Goal: Find specific page/section: Find specific page/section

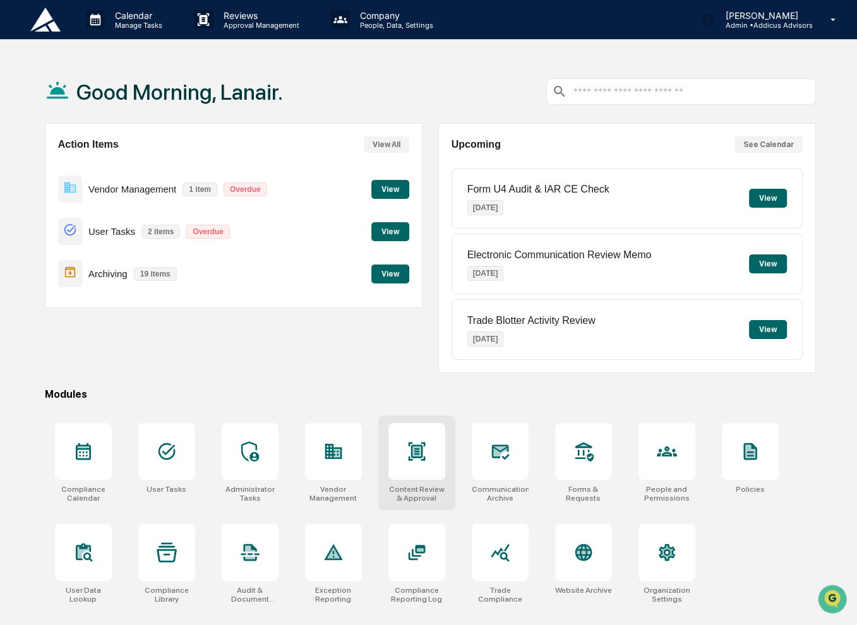
click at [423, 467] on div at bounding box center [416, 451] width 57 height 57
click at [513, 459] on div at bounding box center [500, 451] width 57 height 57
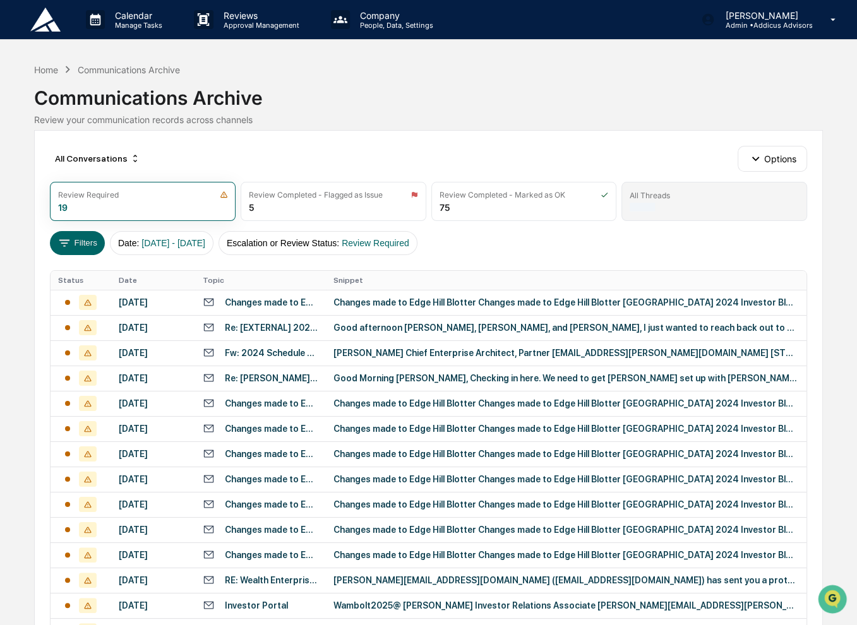
click at [653, 210] on div at bounding box center [642, 207] width 25 height 9
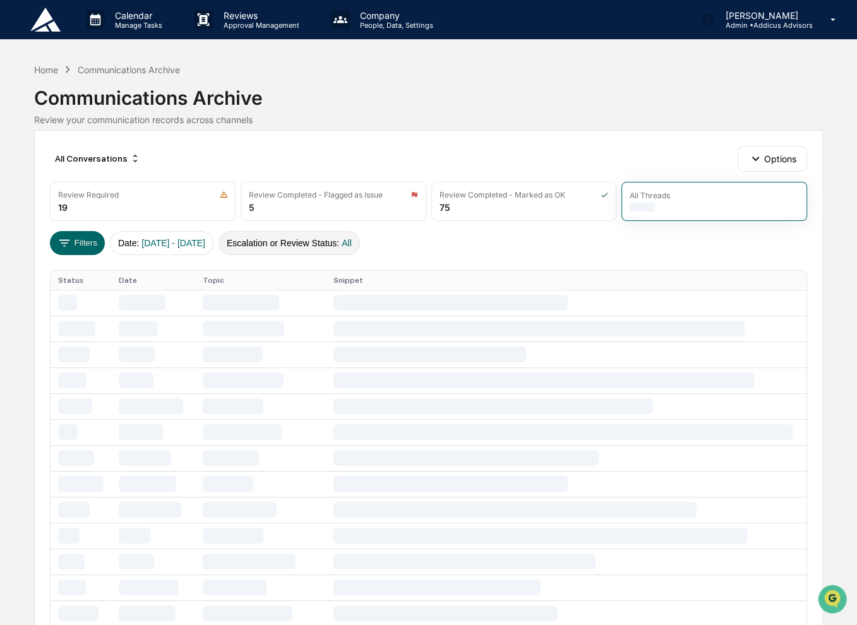
click at [335, 239] on button "Escalation or Review Status : All" at bounding box center [289, 243] width 141 height 24
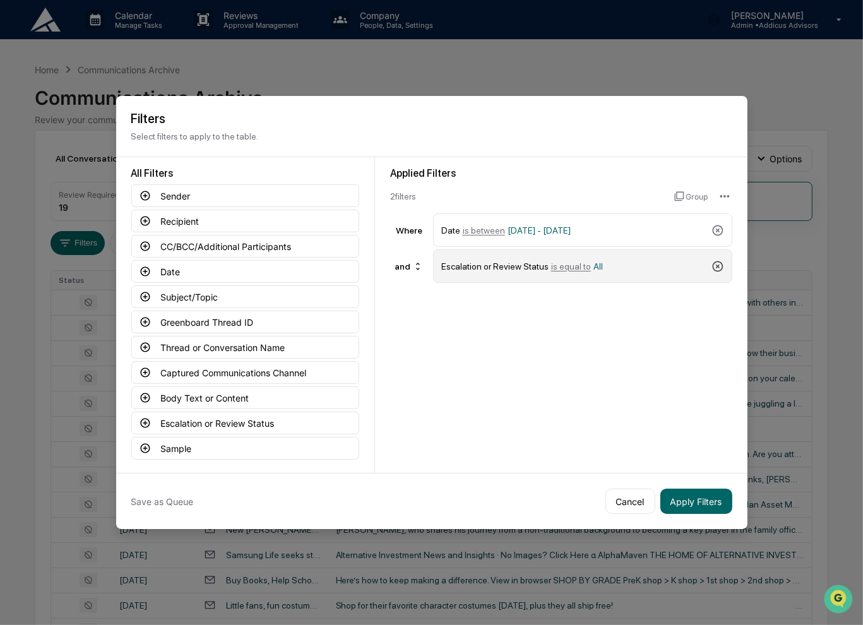
click at [720, 266] on icon at bounding box center [718, 266] width 13 height 13
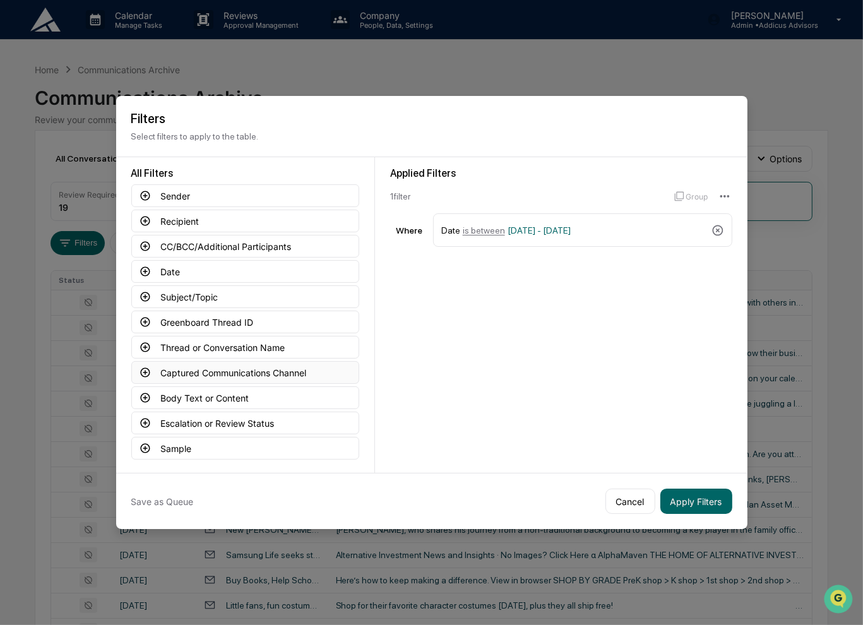
click at [147, 371] on icon at bounding box center [144, 372] width 9 height 9
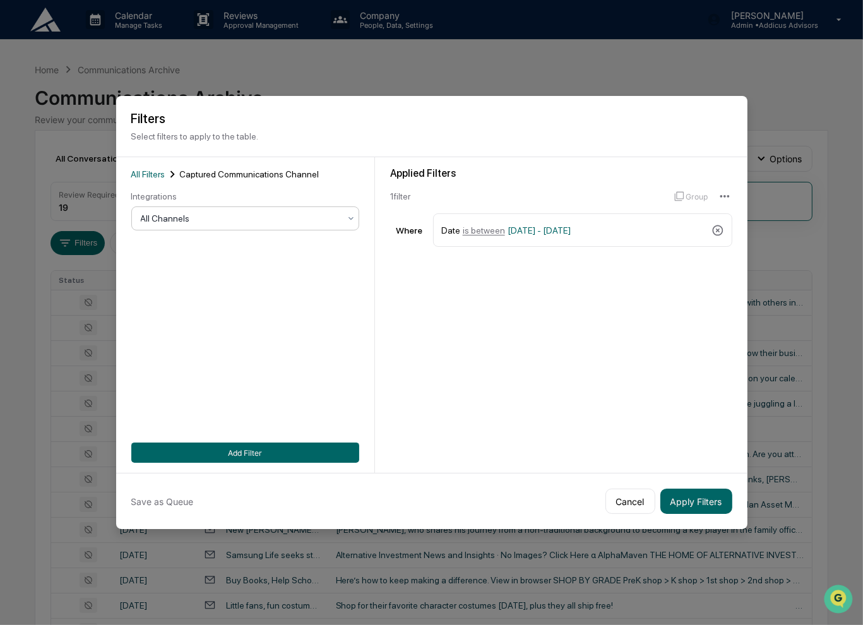
click at [252, 222] on div at bounding box center [240, 218] width 199 height 13
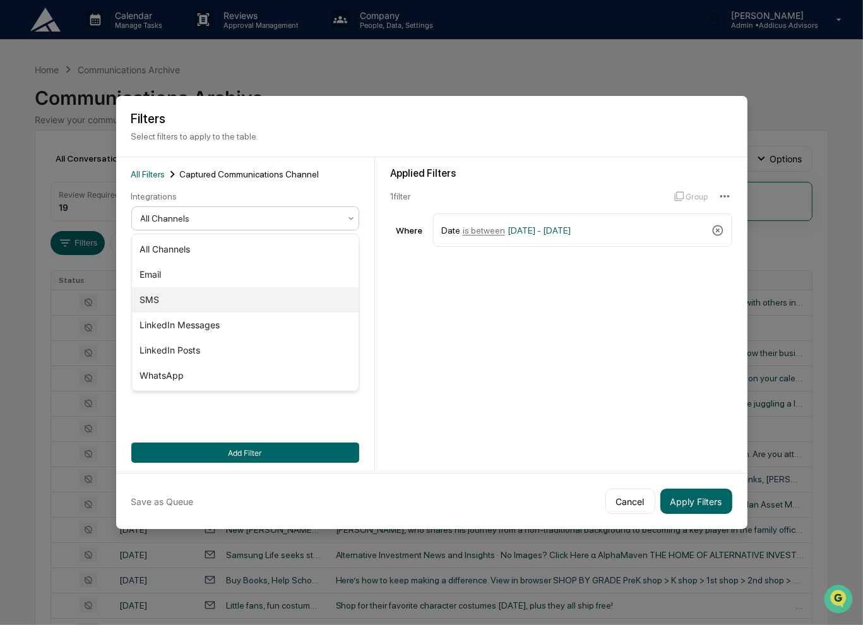
click at [272, 304] on div "SMS" at bounding box center [245, 299] width 227 height 25
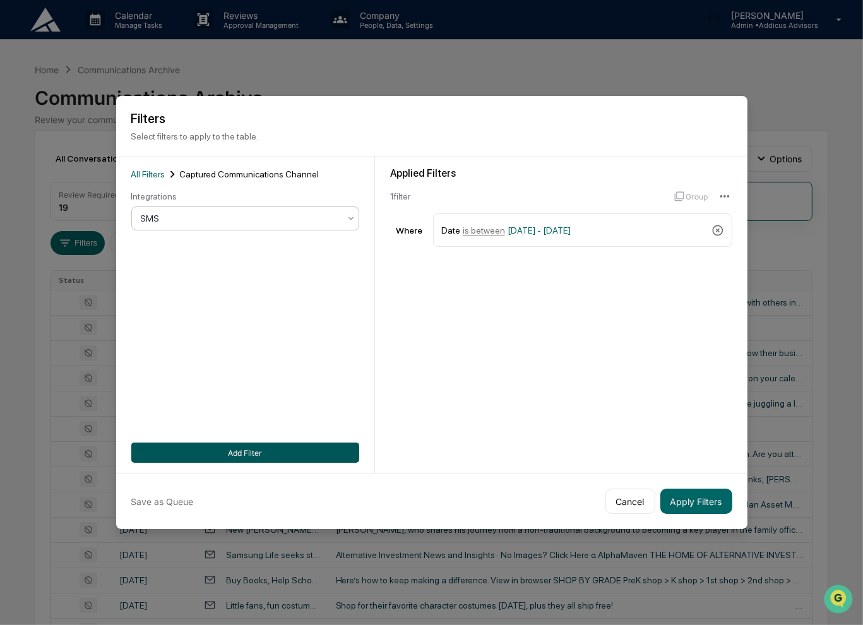
click at [193, 450] on button "Add Filter" at bounding box center [245, 453] width 228 height 20
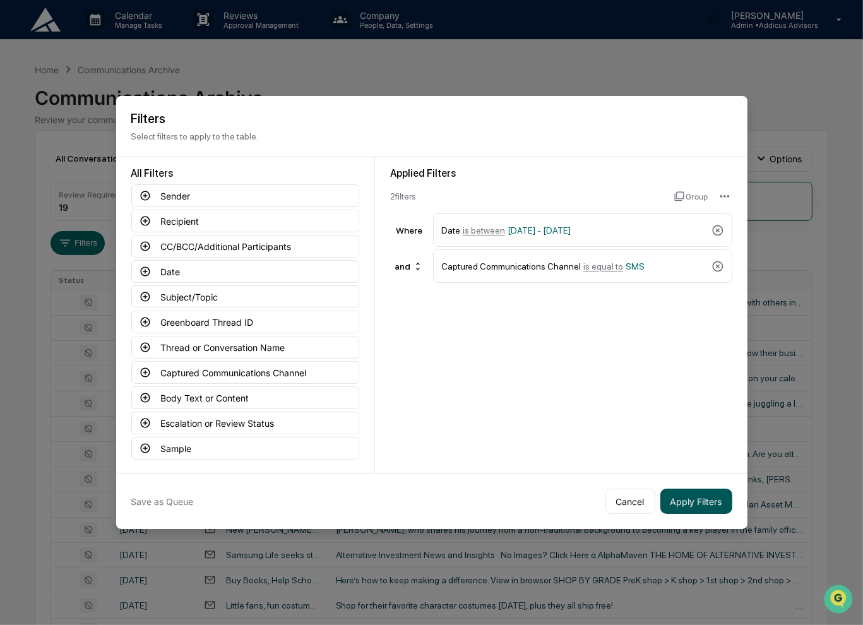
click at [713, 506] on button "Apply Filters" at bounding box center [697, 501] width 72 height 25
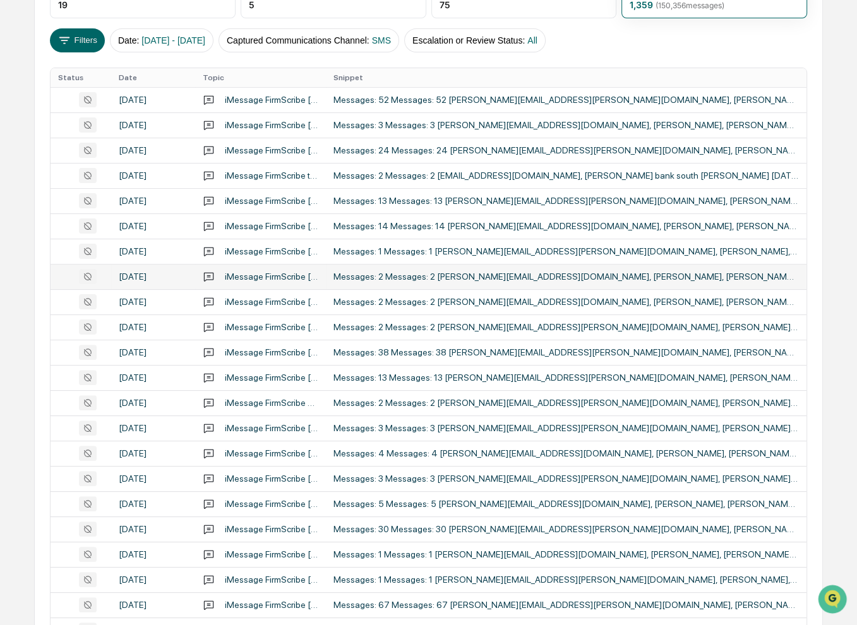
scroll to position [518, 0]
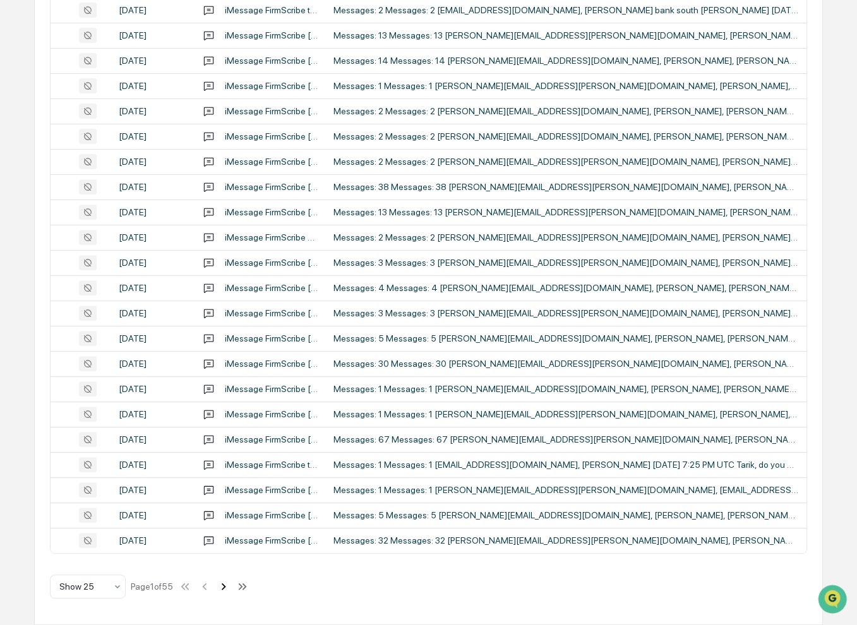
click at [226, 585] on icon at bounding box center [224, 586] width 4 height 7
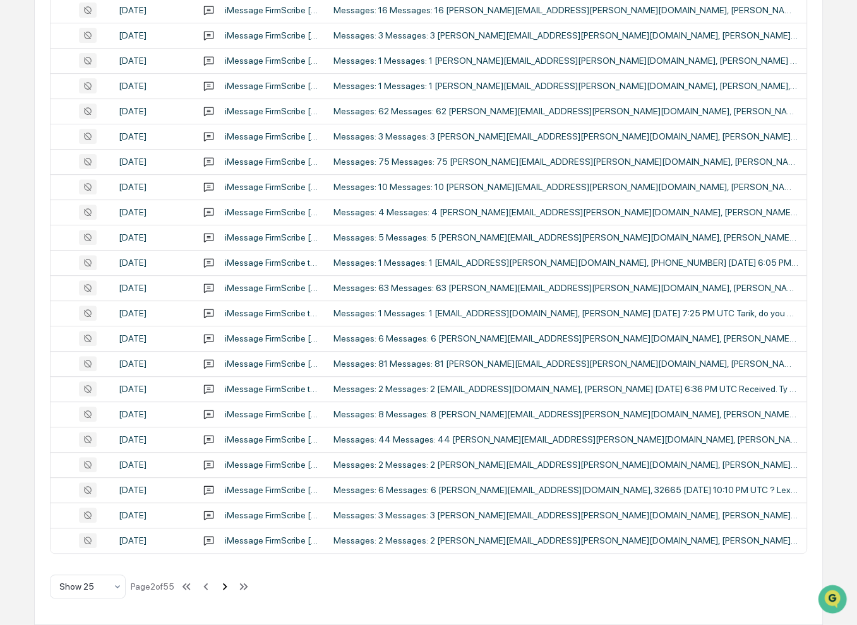
click at [225, 590] on icon at bounding box center [225, 587] width 14 height 14
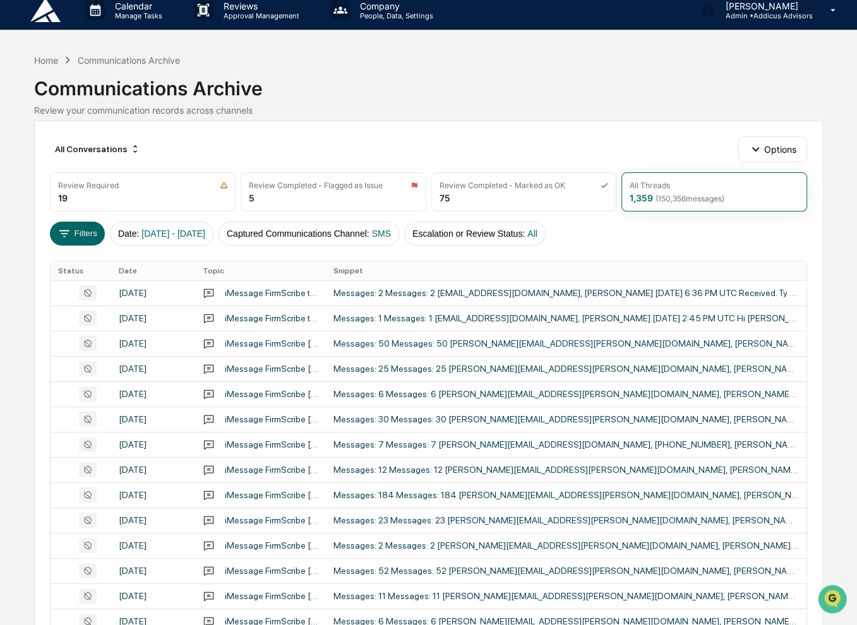
scroll to position [0, 0]
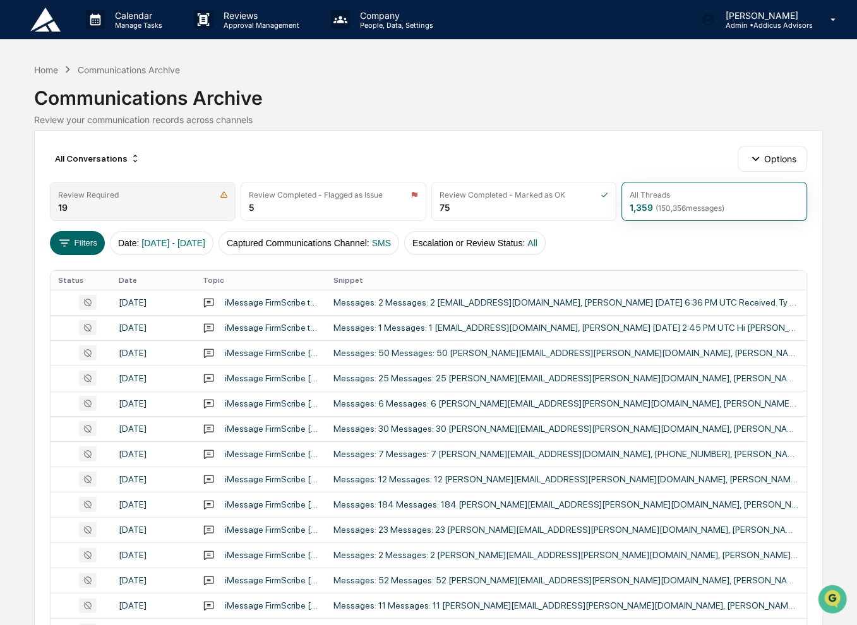
click at [138, 191] on div "Review Required" at bounding box center [142, 194] width 169 height 9
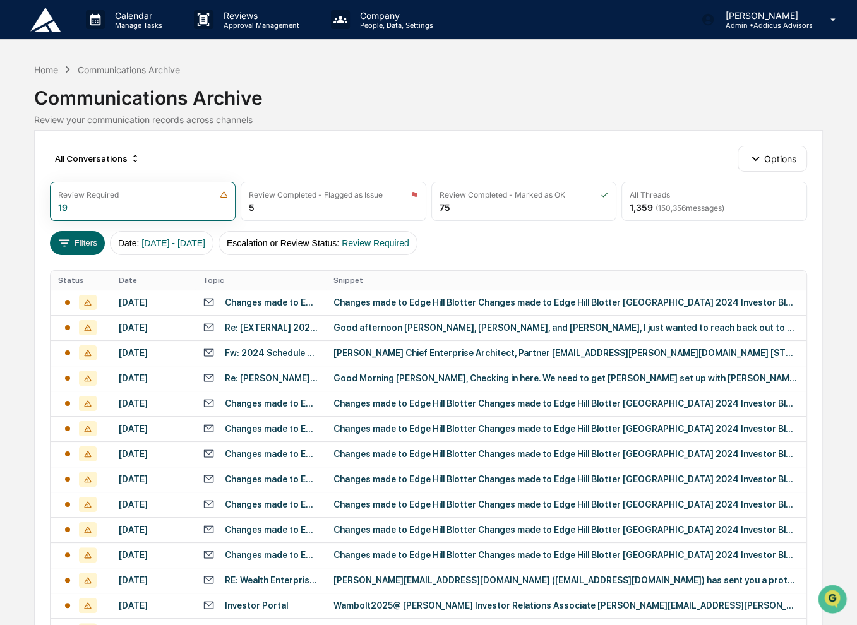
click at [49, 26] on img at bounding box center [45, 20] width 30 height 24
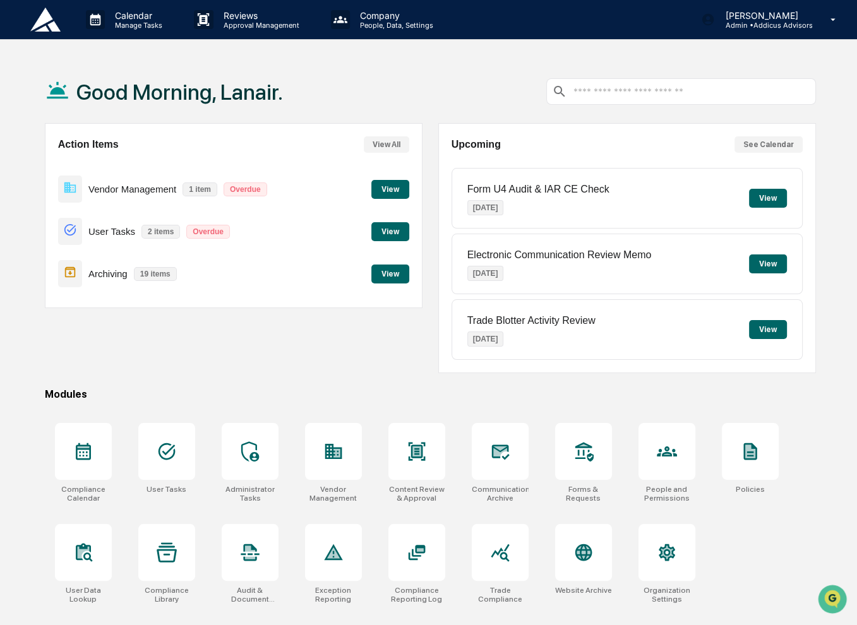
click at [377, 183] on button "View" at bounding box center [390, 189] width 38 height 19
